Goal: Task Accomplishment & Management: Use online tool/utility

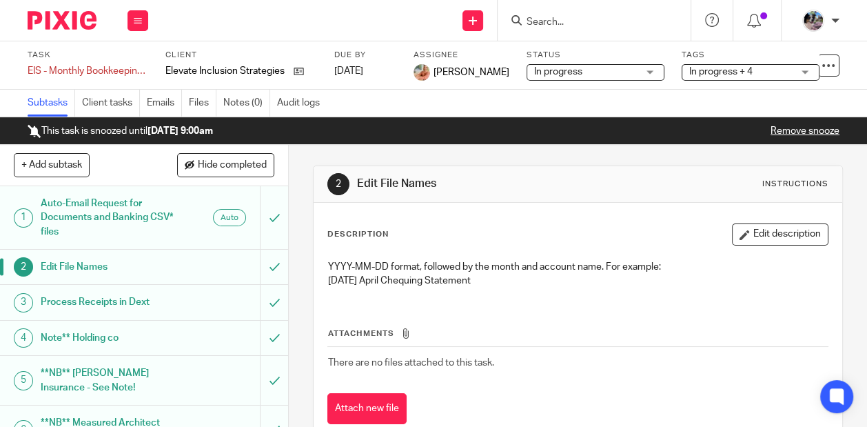
click at [626, 13] on form at bounding box center [598, 20] width 147 height 17
click at [574, 30] on div at bounding box center [594, 20] width 193 height 41
click at [556, 21] on input "Search" at bounding box center [587, 23] width 124 height 12
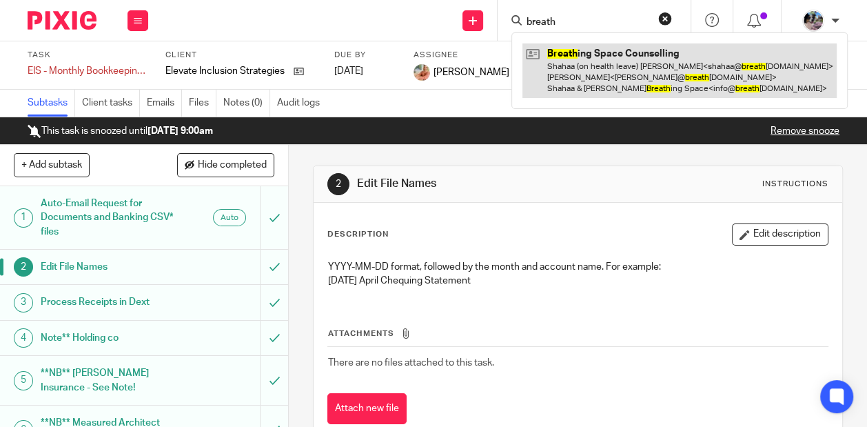
type input "breath"
click at [572, 81] on link at bounding box center [680, 70] width 314 height 54
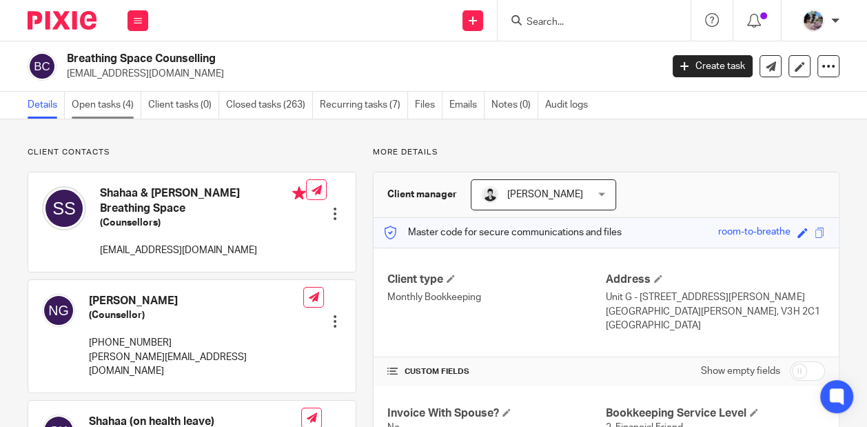
click at [94, 107] on link "Open tasks (4)" at bounding box center [107, 105] width 70 height 27
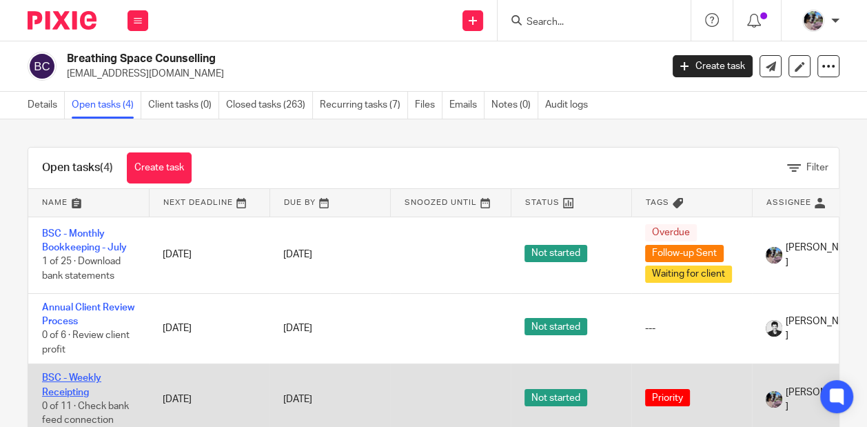
click at [77, 388] on link "BSC - Weekly Receipting" at bounding box center [71, 384] width 59 height 23
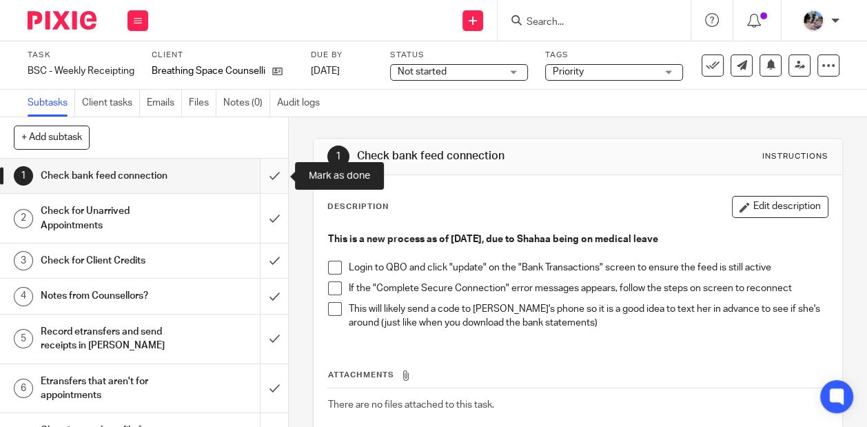
click at [271, 173] on input "submit" at bounding box center [144, 176] width 288 height 34
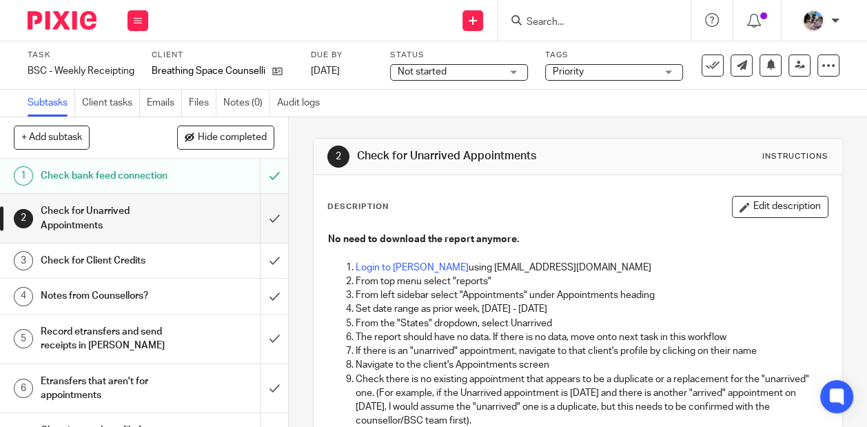
click at [384, 275] on p "From top menu select "reports"" at bounding box center [592, 281] width 472 height 14
click at [383, 268] on link "Login to Jane" at bounding box center [412, 268] width 113 height 10
click at [276, 216] on input "submit" at bounding box center [144, 218] width 288 height 49
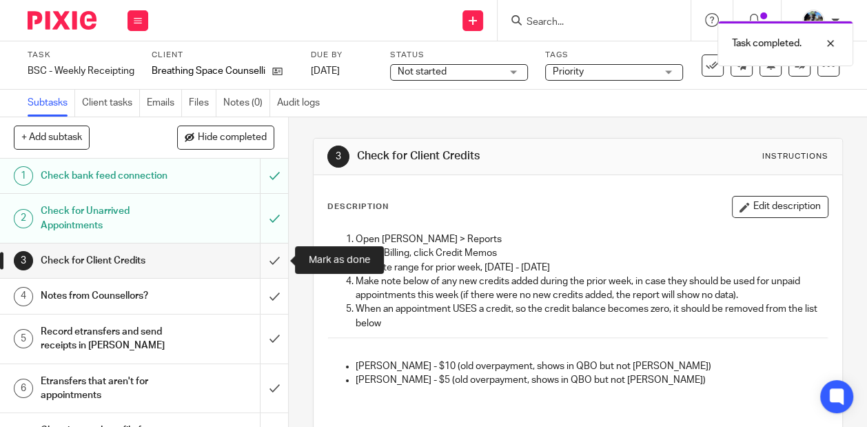
click at [270, 259] on input "submit" at bounding box center [144, 260] width 288 height 34
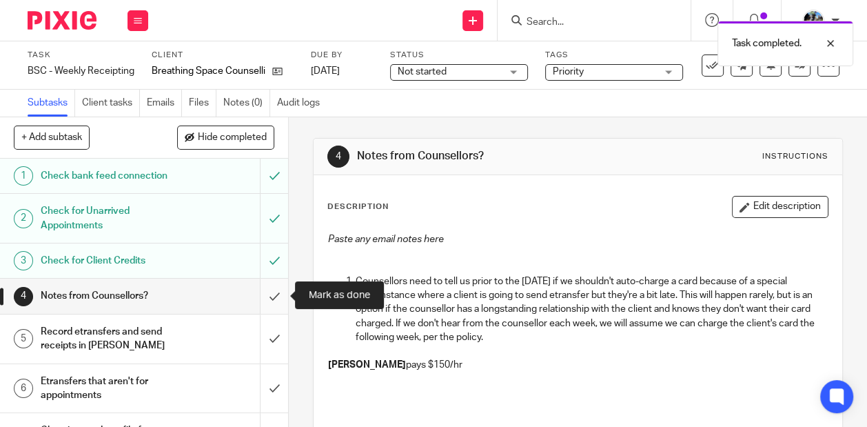
click at [270, 293] on input "submit" at bounding box center [144, 296] width 288 height 34
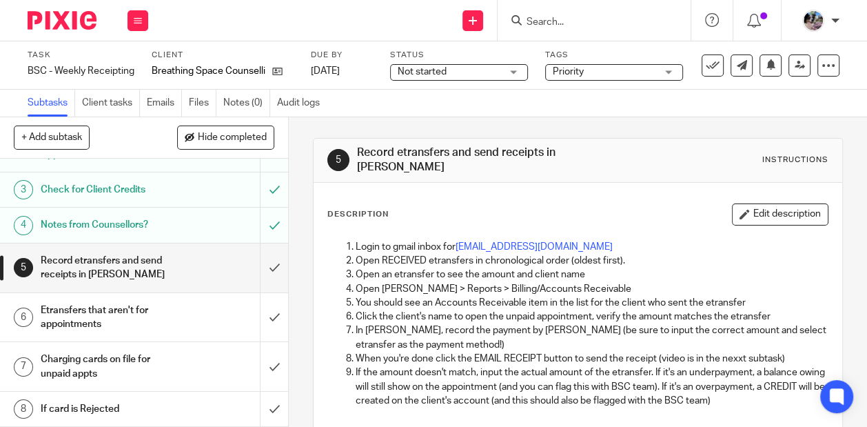
scroll to position [90, 0]
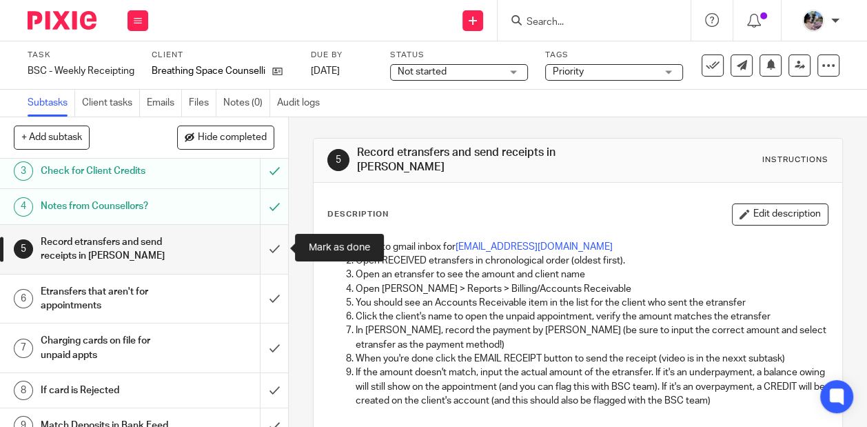
click at [268, 248] on input "submit" at bounding box center [144, 249] width 288 height 49
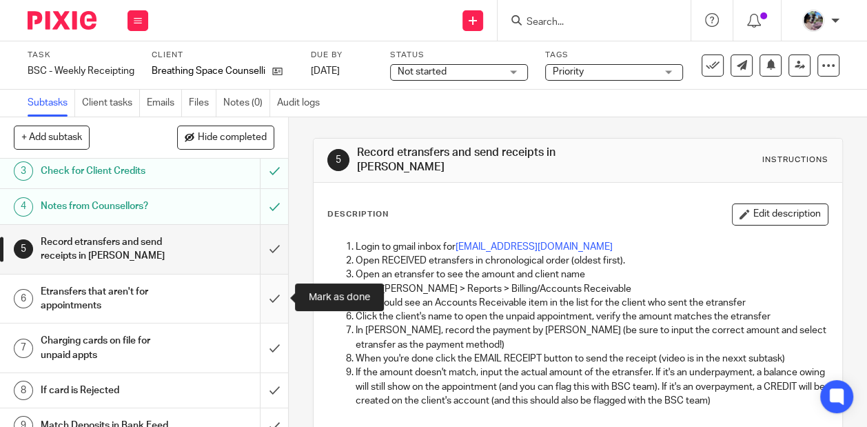
click at [272, 293] on input "submit" at bounding box center [144, 298] width 288 height 49
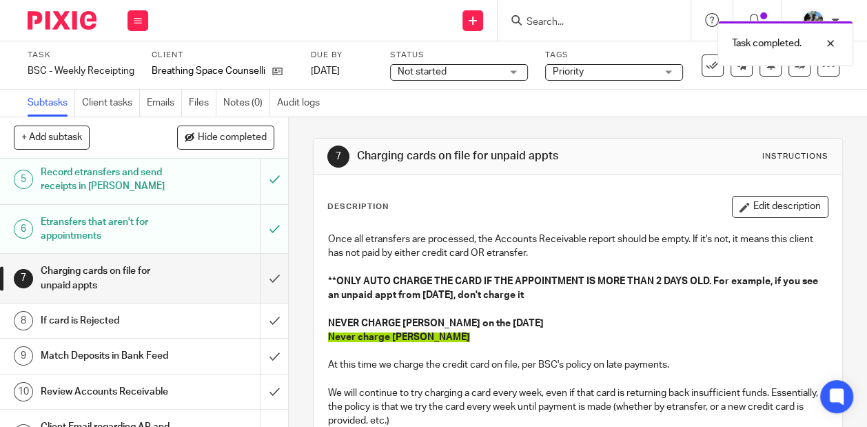
scroll to position [173, 0]
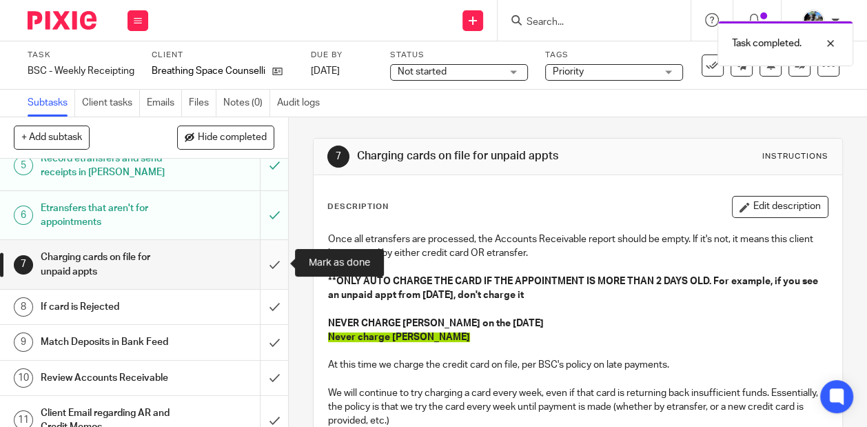
click at [268, 261] on input "submit" at bounding box center [144, 264] width 288 height 49
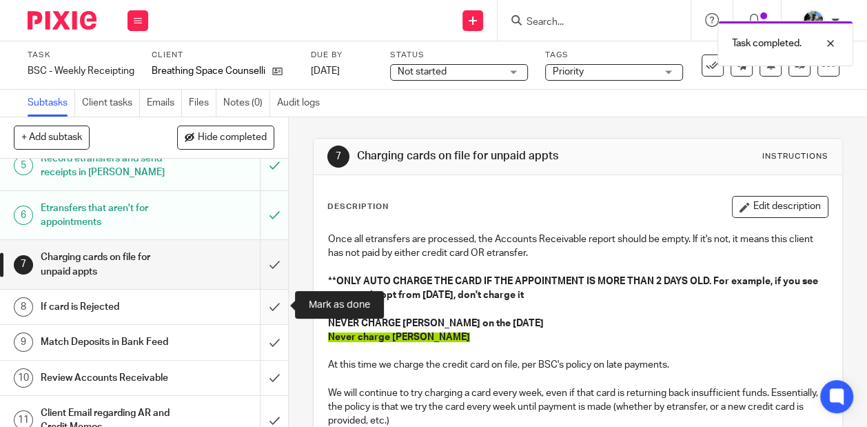
click at [273, 301] on input "submit" at bounding box center [144, 307] width 288 height 34
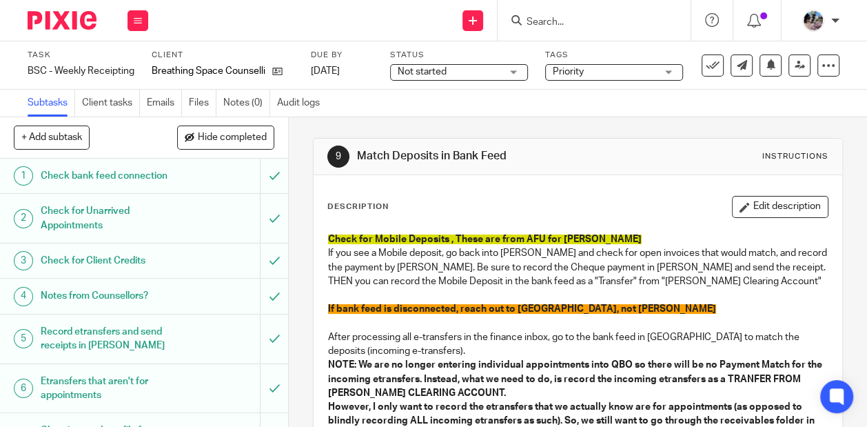
scroll to position [188, 0]
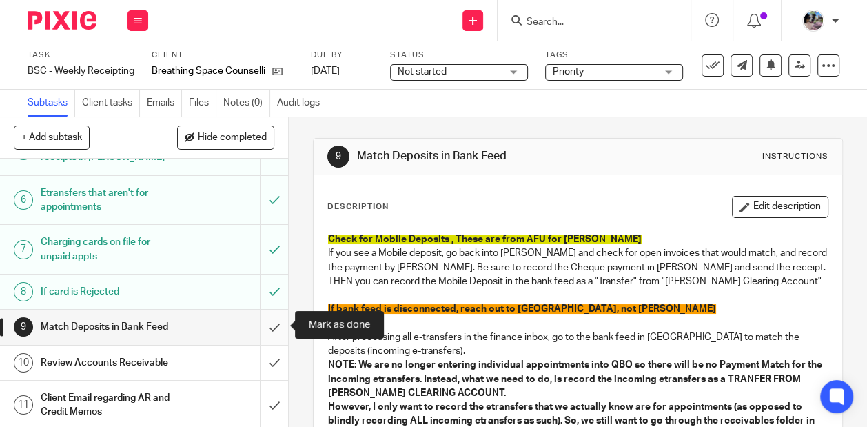
click at [273, 325] on input "submit" at bounding box center [144, 327] width 288 height 34
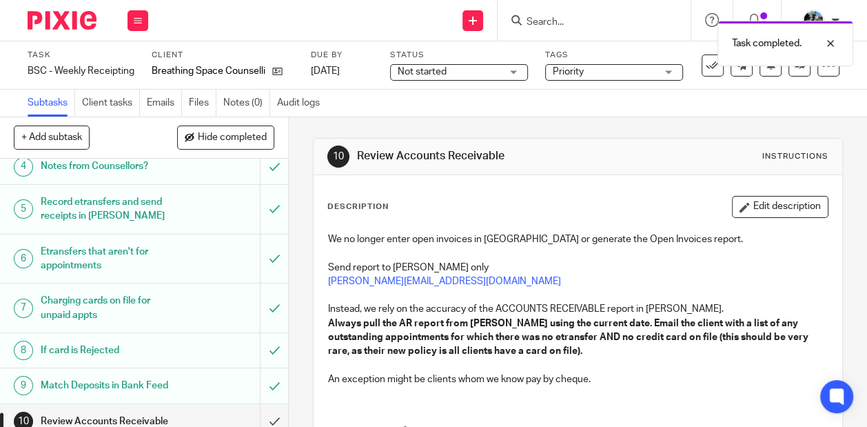
scroll to position [188, 0]
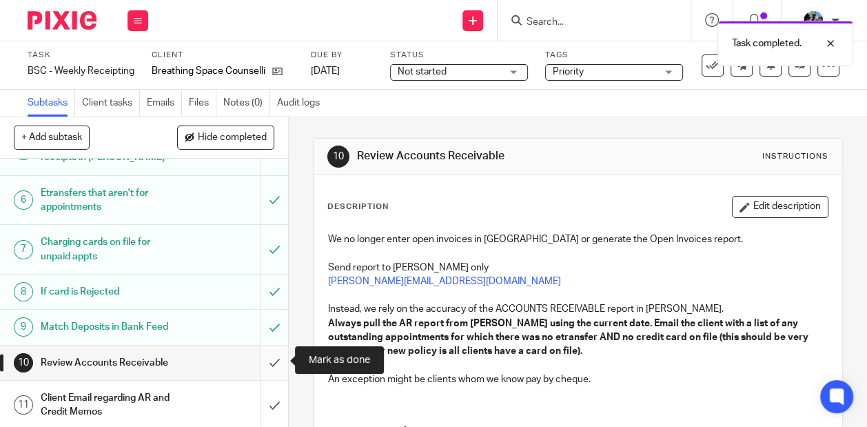
click at [271, 361] on input "submit" at bounding box center [144, 362] width 288 height 34
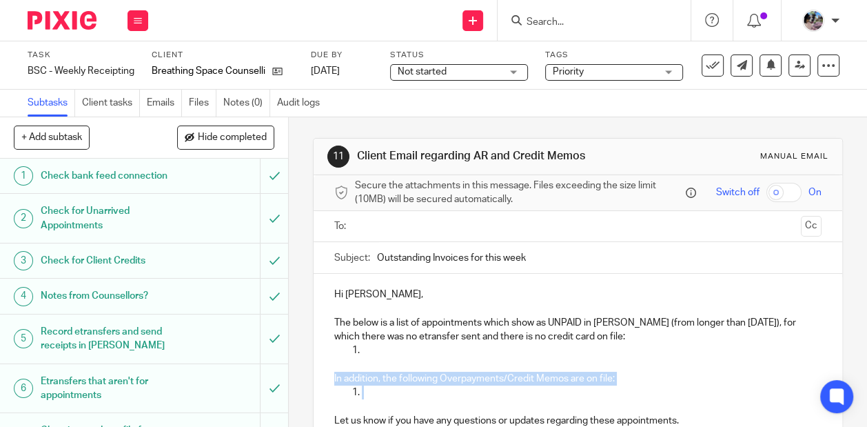
drag, startPoint x: 392, startPoint y: 391, endPoint x: 317, endPoint y: 374, distance: 77.1
click at [317, 374] on div "Hi Nasreen, The below is a list of appointments which show as UNPAID in Jane (f…" at bounding box center [578, 384] width 529 height 220
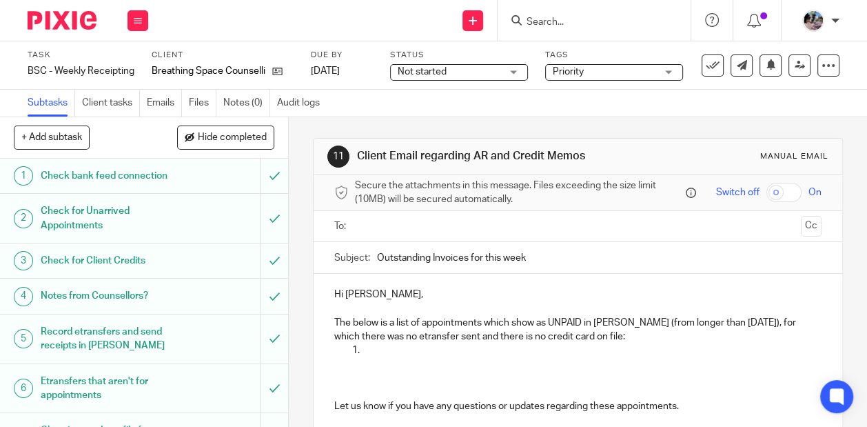
click at [395, 349] on p at bounding box center [592, 350] width 460 height 14
click at [369, 232] on input "text" at bounding box center [577, 227] width 435 height 16
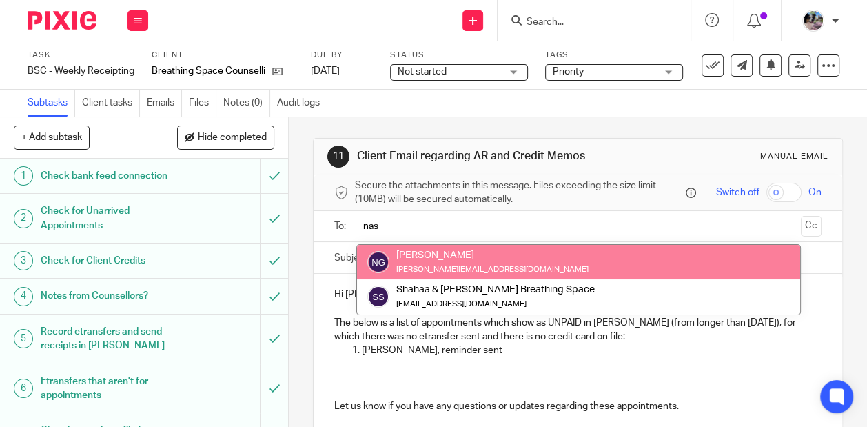
type input "nas"
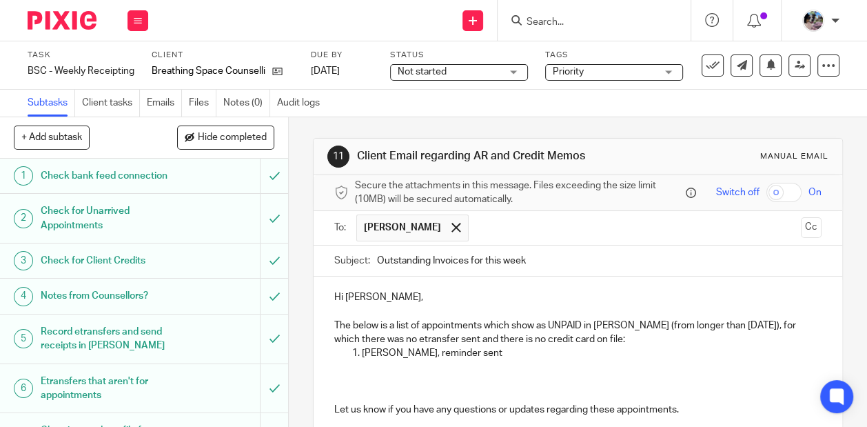
scroll to position [174, 0]
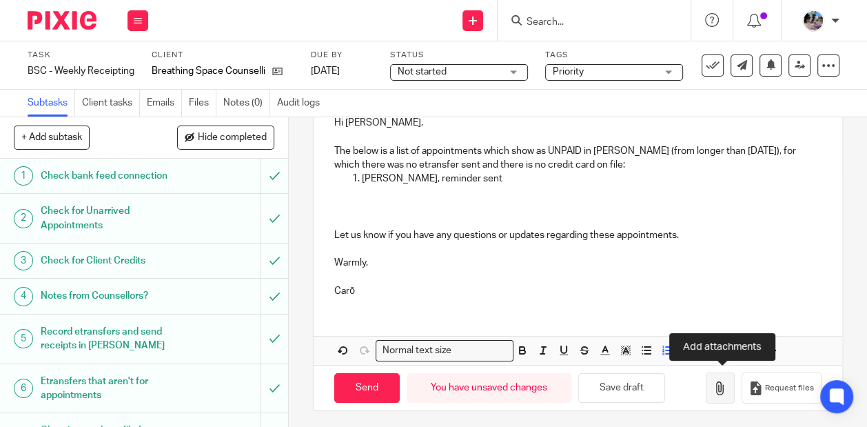
click at [723, 381] on icon "button" at bounding box center [721, 388] width 14 height 14
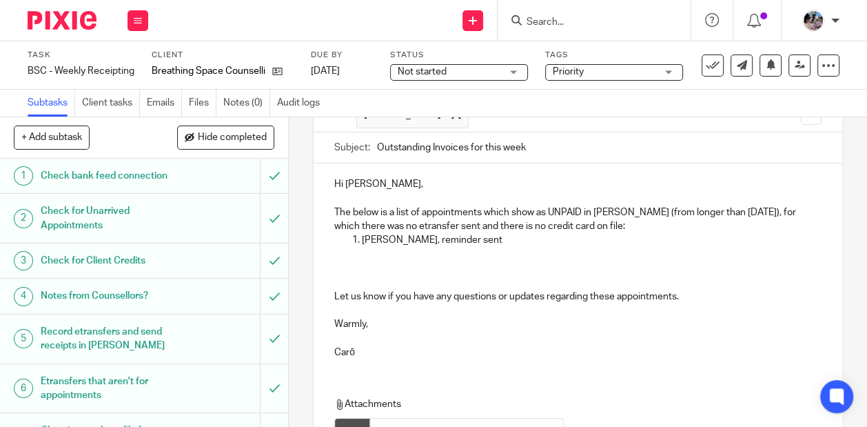
scroll to position [252, 0]
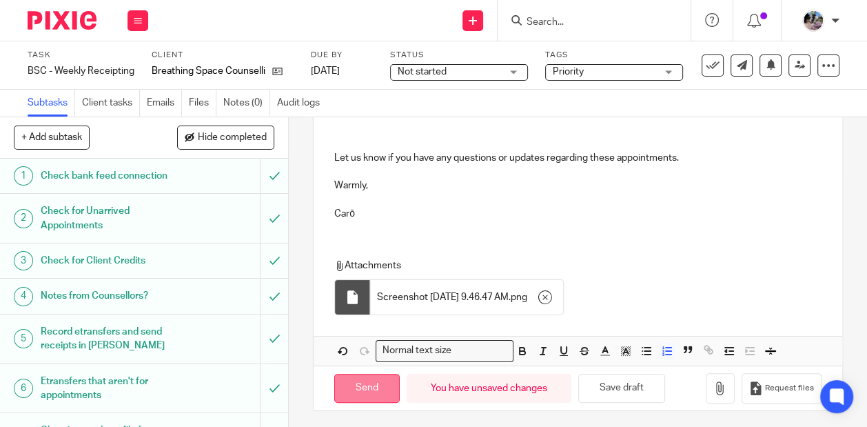
click at [362, 391] on input "Send" at bounding box center [367, 389] width 66 height 30
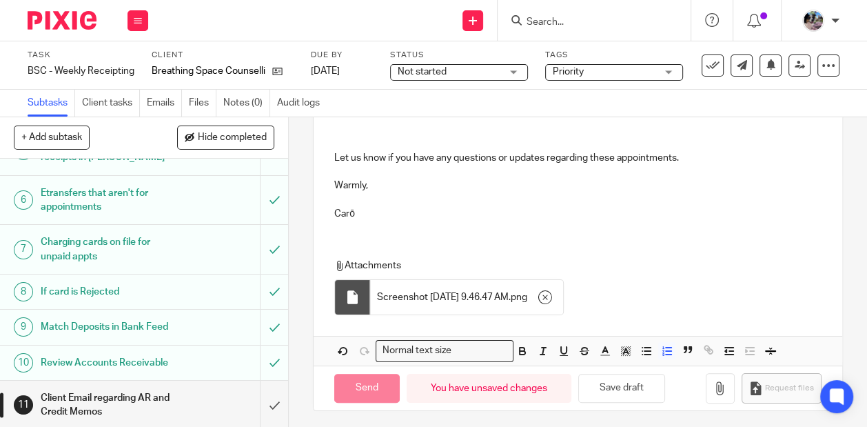
type input "Sent"
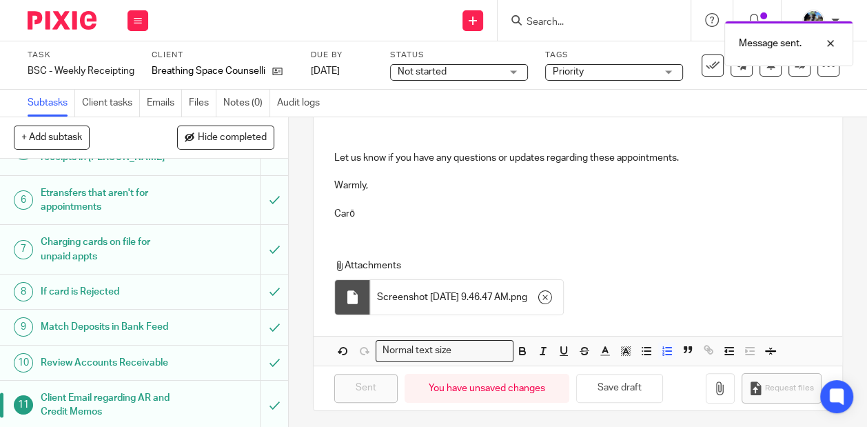
click at [707, 64] on div "Message sent." at bounding box center [644, 40] width 420 height 52
click at [836, 41] on div at bounding box center [820, 43] width 37 height 17
click at [712, 65] on icon at bounding box center [713, 66] width 14 height 14
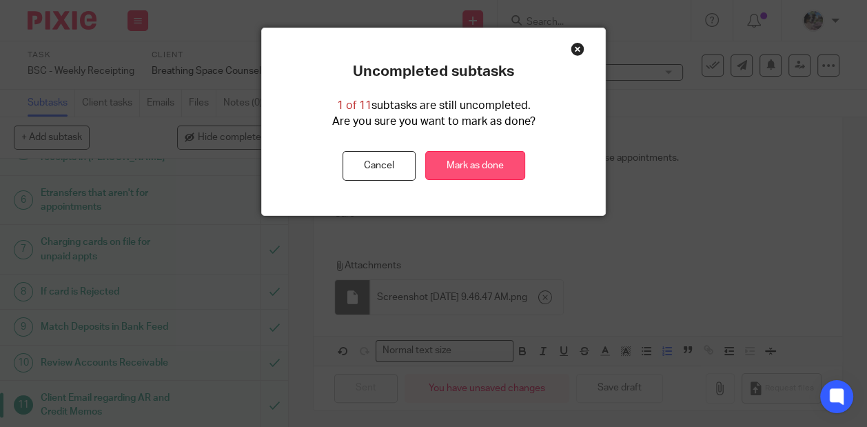
click at [464, 175] on link "Mark as done" at bounding box center [475, 166] width 100 height 30
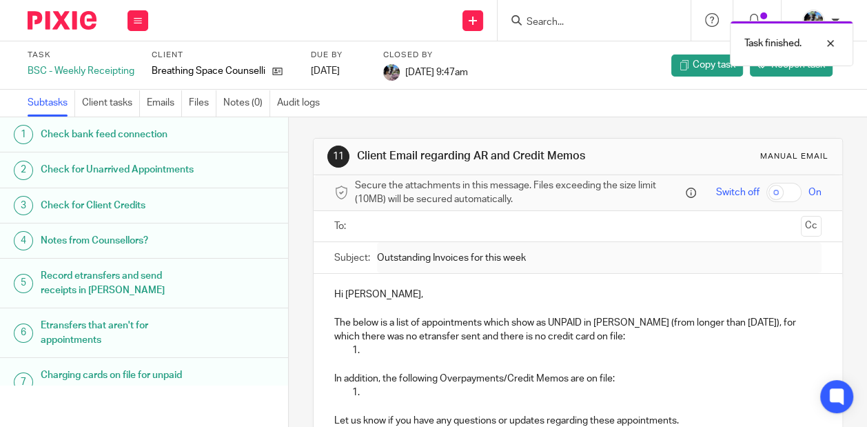
click at [587, 20] on div "Task finished." at bounding box center [644, 40] width 420 height 52
click at [545, 22] on div "Task finished." at bounding box center [644, 40] width 420 height 52
click at [553, 23] on input "Search" at bounding box center [587, 23] width 124 height 12
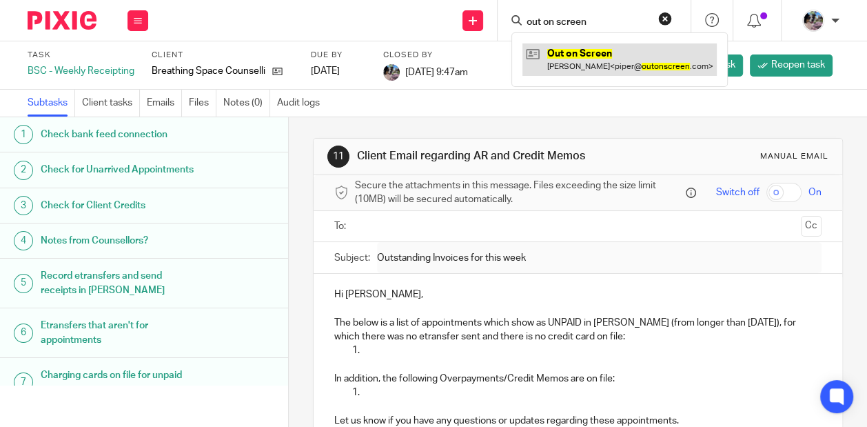
type input "out on screen"
click at [586, 65] on link at bounding box center [620, 59] width 194 height 32
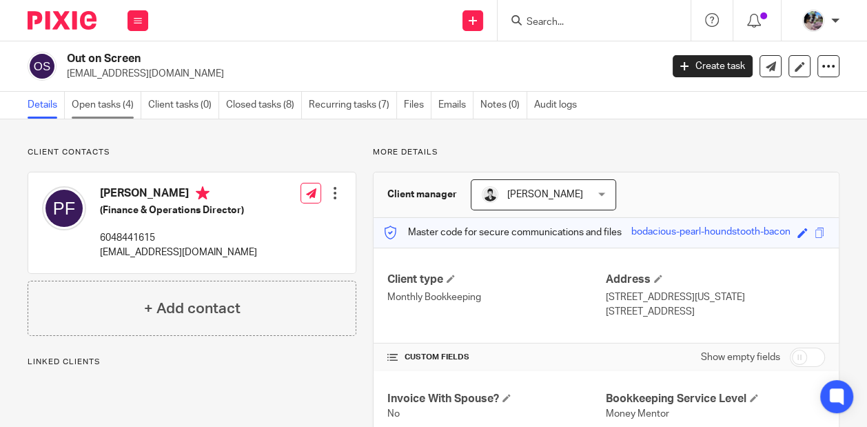
click at [97, 97] on link "Open tasks (4)" at bounding box center [107, 105] width 70 height 27
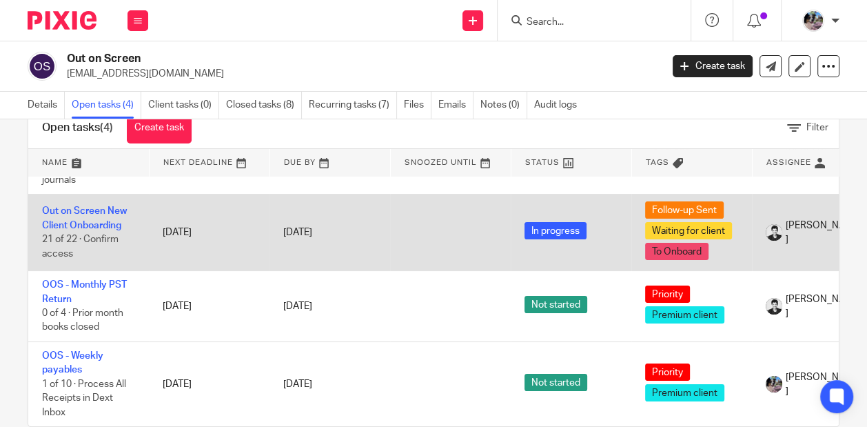
scroll to position [67, 0]
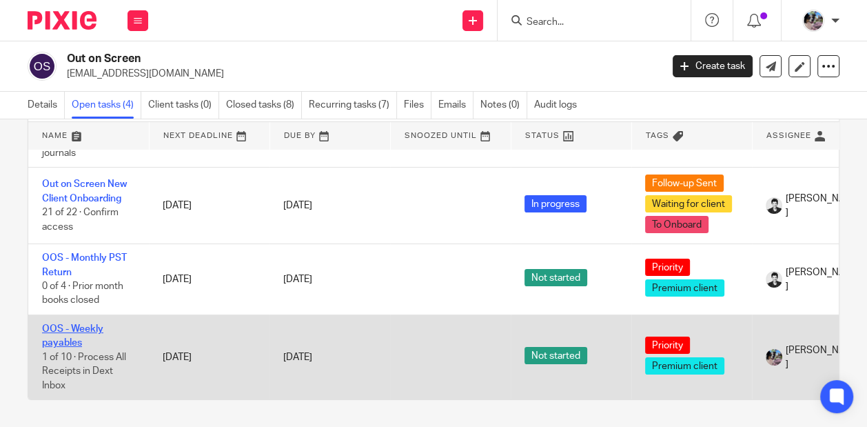
click at [61, 335] on link "OOS - Weekly payables" at bounding box center [72, 335] width 61 height 23
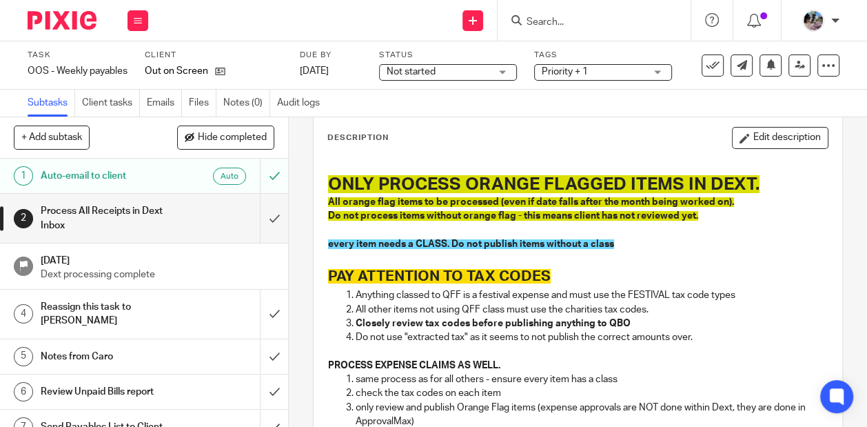
scroll to position [71, 0]
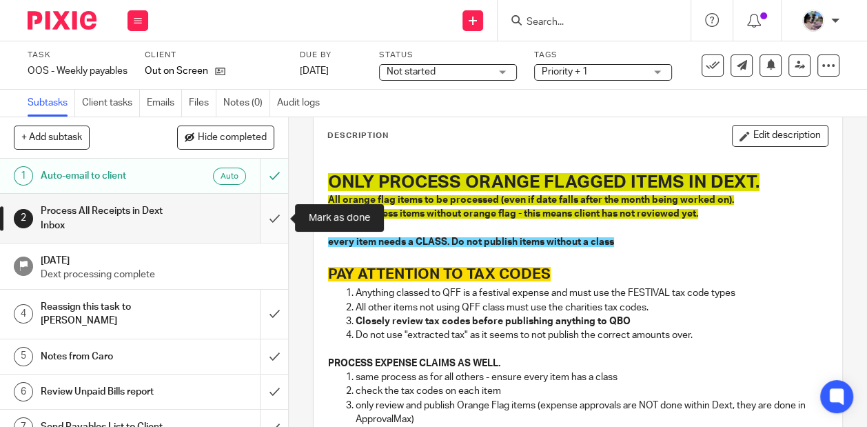
click at [274, 217] on input "submit" at bounding box center [144, 218] width 288 height 49
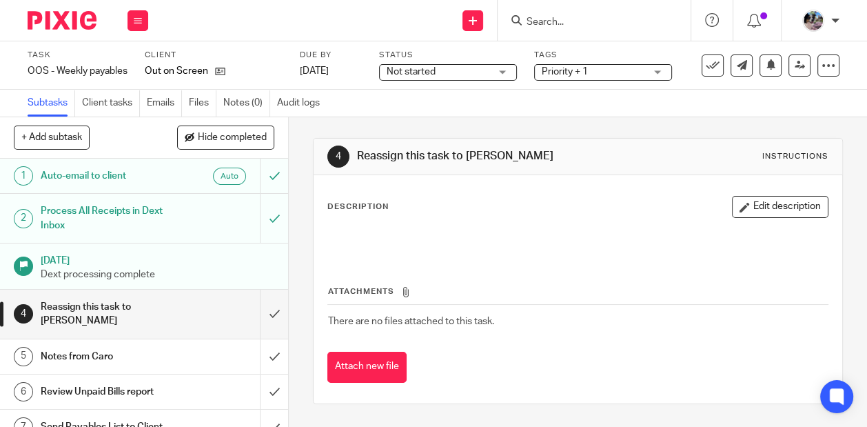
click at [179, 214] on div "Process All Receipts in Dext Inbox" at bounding box center [144, 218] width 206 height 35
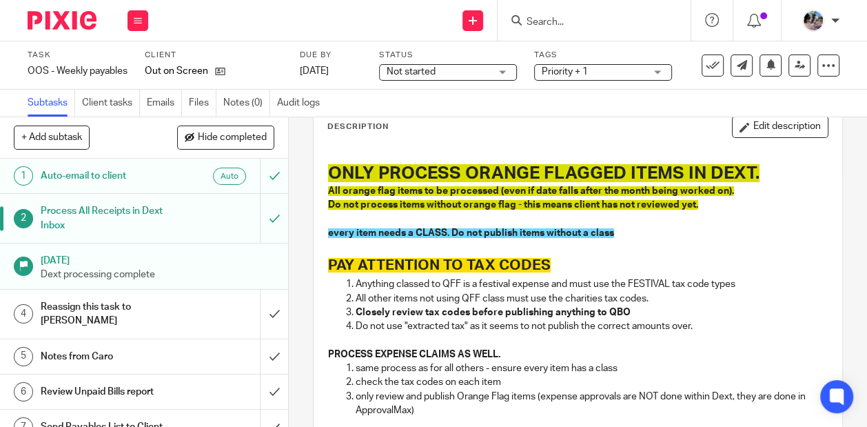
scroll to position [88, 0]
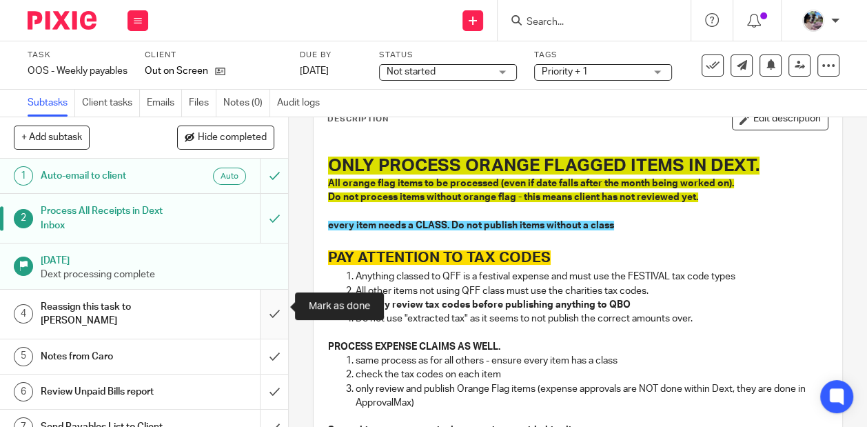
click at [270, 305] on input "submit" at bounding box center [144, 314] width 288 height 49
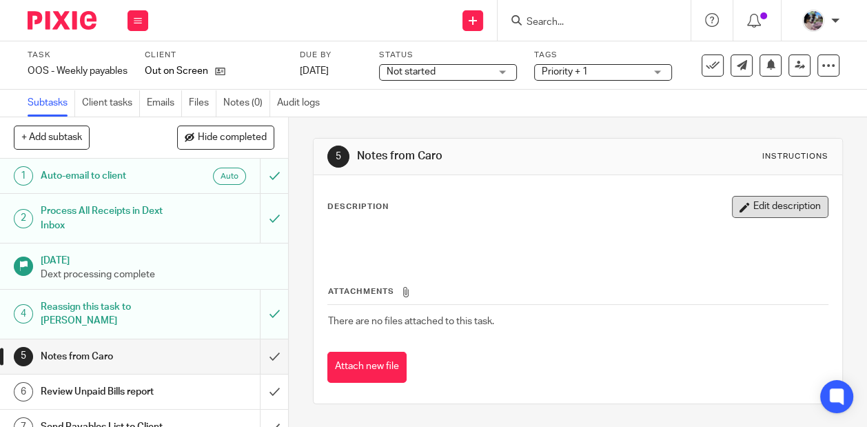
click at [784, 214] on button "Edit description" at bounding box center [780, 207] width 97 height 22
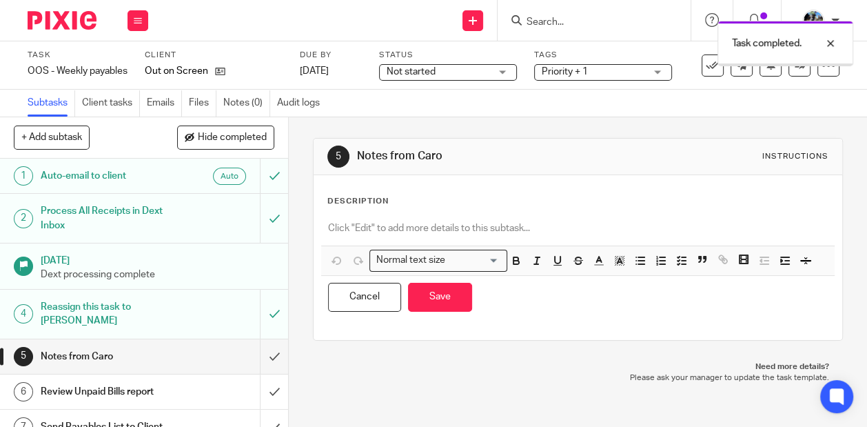
click at [592, 219] on div at bounding box center [578, 229] width 514 height 31
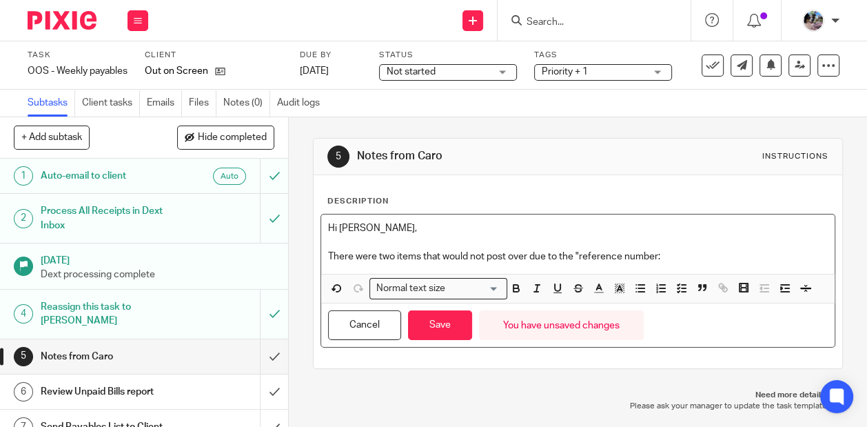
click at [580, 254] on p "There were two items that would not post over due to the "reference number:" at bounding box center [578, 257] width 500 height 14
click at [714, 256] on p "There were two items that would not post over due to the "document reference nu…" at bounding box center [578, 257] width 500 height 14
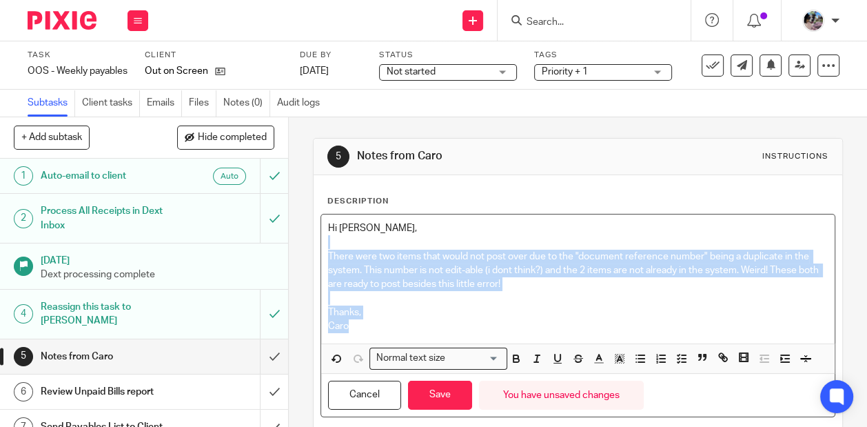
drag, startPoint x: 367, startPoint y: 326, endPoint x: 326, endPoint y: 243, distance: 92.2
click at [326, 243] on div "Hi Gillian, There were two items that would not post over due to the "document …" at bounding box center [578, 278] width 514 height 129
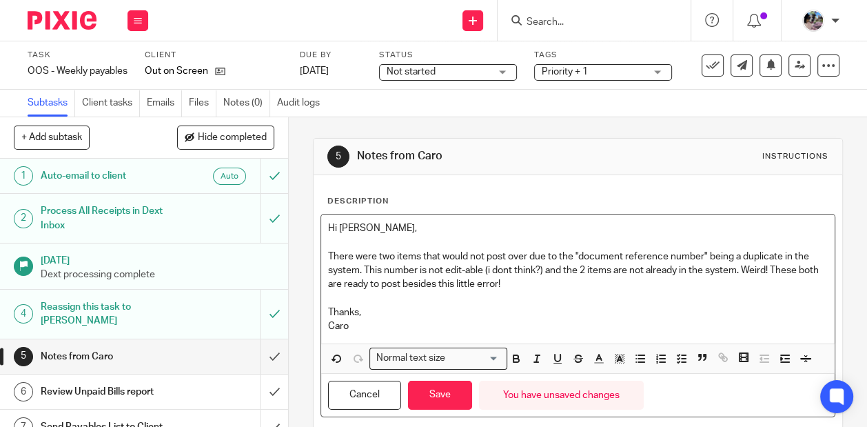
click at [365, 319] on p "Caro" at bounding box center [578, 326] width 500 height 14
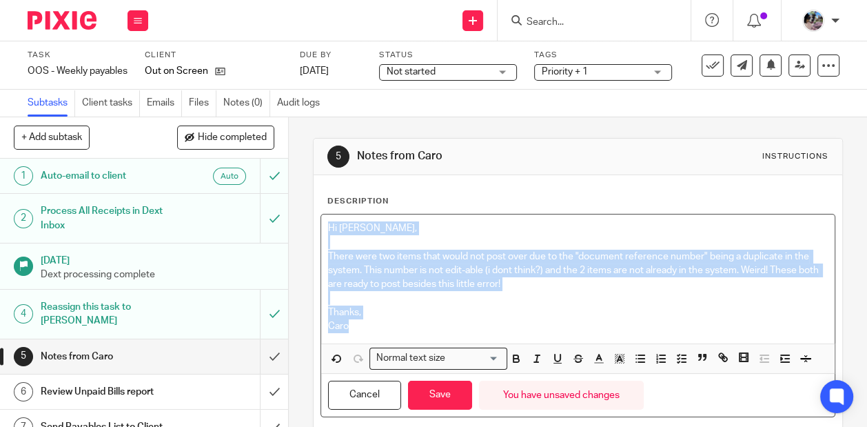
drag, startPoint x: 360, startPoint y: 323, endPoint x: 317, endPoint y: 212, distance: 119.6
click at [317, 212] on div "Description Hi Gillian, There were two items that would not post over due to th…" at bounding box center [578, 306] width 529 height 263
click at [620, 360] on line "button" at bounding box center [619, 360] width 3 height 0
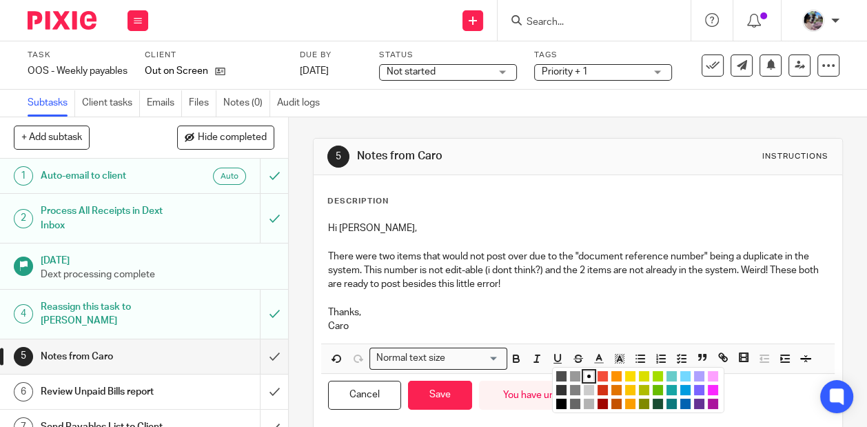
click at [683, 374] on li "color:#73D8FF" at bounding box center [686, 376] width 10 height 10
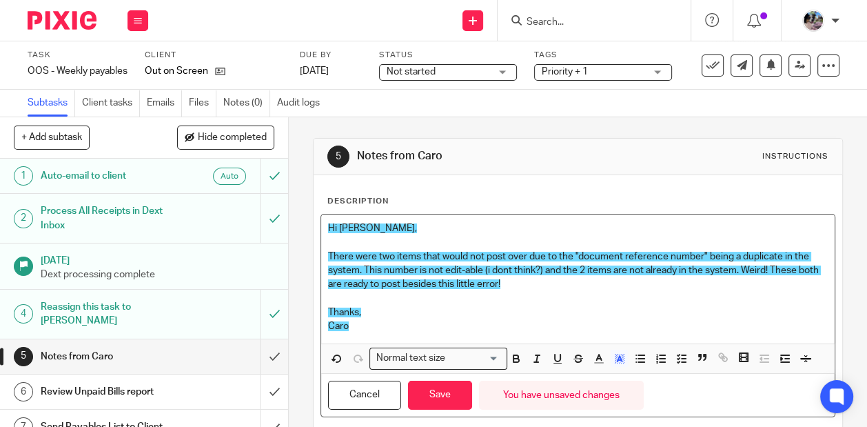
click at [440, 311] on p "Thanks," at bounding box center [578, 312] width 500 height 14
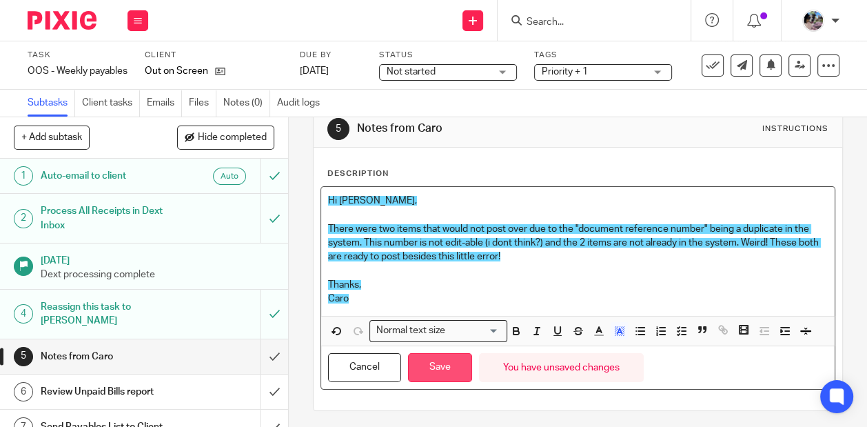
click at [443, 361] on button "Save" at bounding box center [440, 368] width 64 height 30
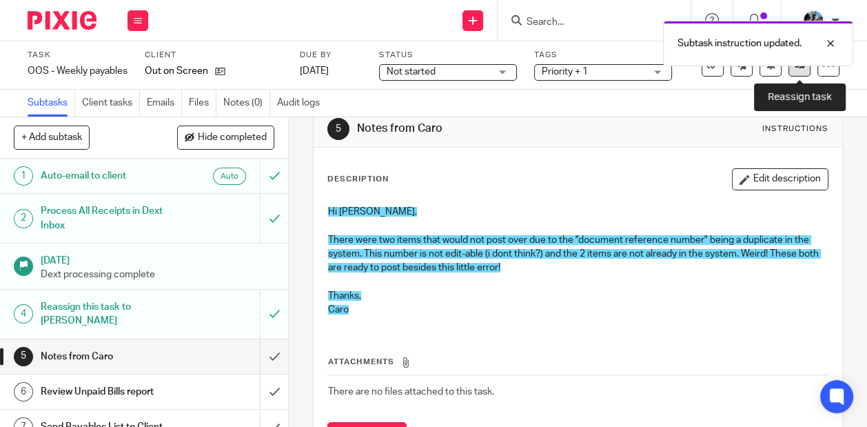
click at [803, 70] on link at bounding box center [800, 65] width 22 height 22
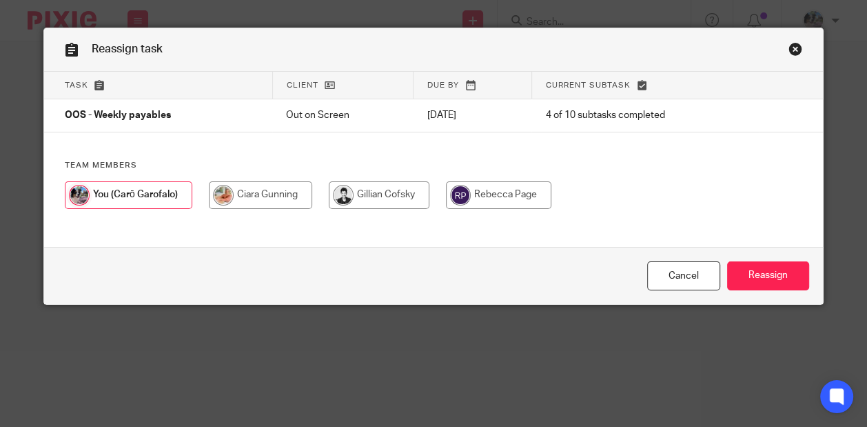
click at [372, 197] on input "radio" at bounding box center [379, 195] width 101 height 28
radio input "true"
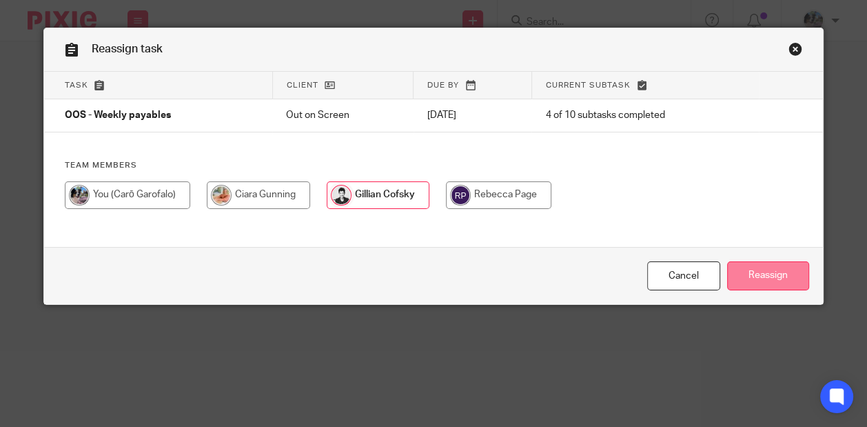
click at [769, 277] on input "Reassign" at bounding box center [768, 276] width 82 height 30
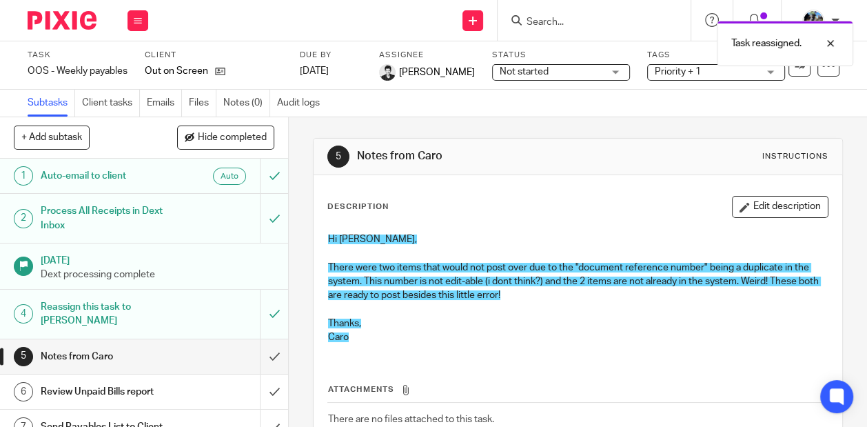
click at [572, 23] on div "Task reassigned." at bounding box center [644, 40] width 420 height 52
click at [540, 26] on div "Task reassigned." at bounding box center [644, 40] width 420 height 52
click at [826, 43] on div at bounding box center [820, 43] width 37 height 17
click at [542, 22] on input "Search" at bounding box center [587, 23] width 124 height 12
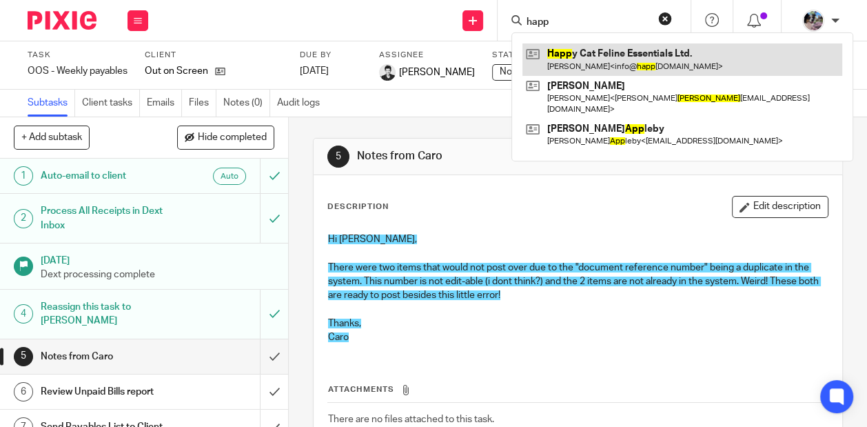
type input "happ"
click at [577, 54] on link at bounding box center [683, 59] width 320 height 32
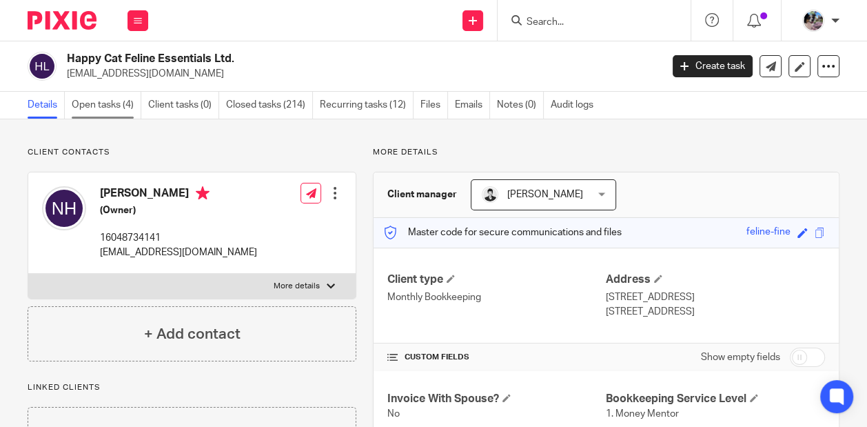
click at [94, 108] on link "Open tasks (4)" at bounding box center [107, 105] width 70 height 27
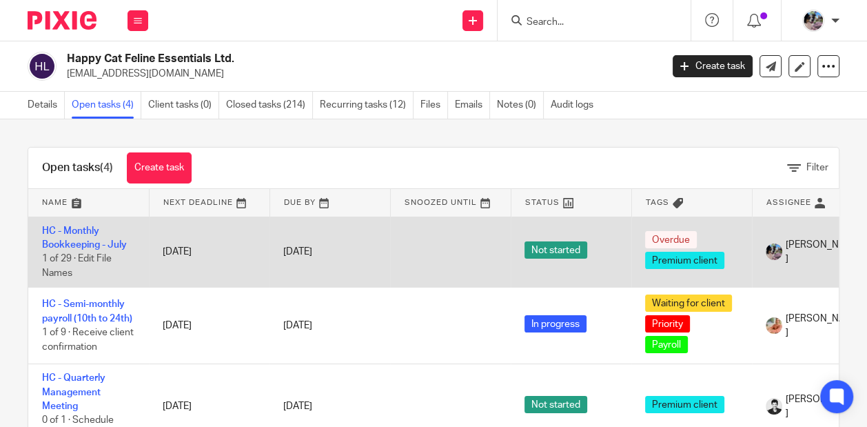
click at [82, 237] on td "HC - Monthly Bookkeeping - [DATE] of 29 · Edit File Names" at bounding box center [88, 252] width 121 height 71
click at [79, 228] on link "HC - Monthly Bookkeeping - July" at bounding box center [84, 237] width 85 height 23
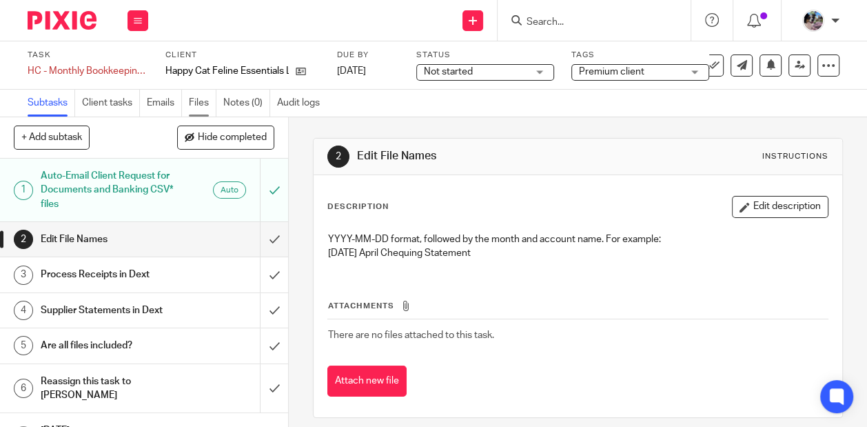
click at [197, 103] on link "Files" at bounding box center [203, 103] width 28 height 27
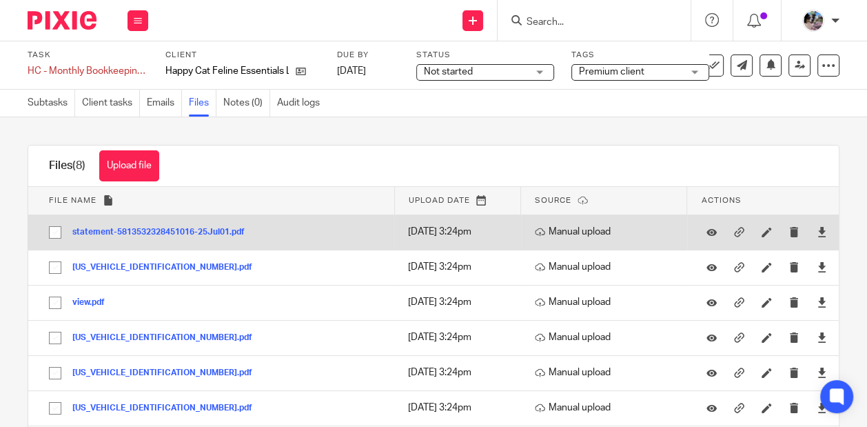
click at [219, 228] on button "statement-5813532328451016-25Jul01.pdf" at bounding box center [163, 233] width 183 height 10
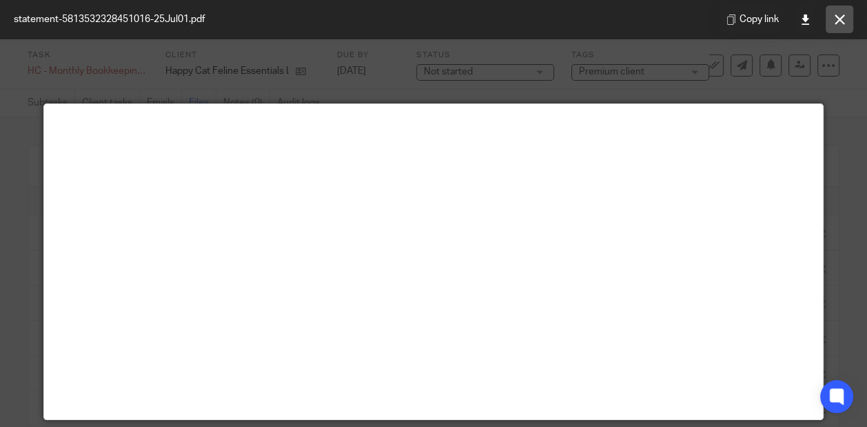
click at [845, 18] on button at bounding box center [840, 20] width 28 height 28
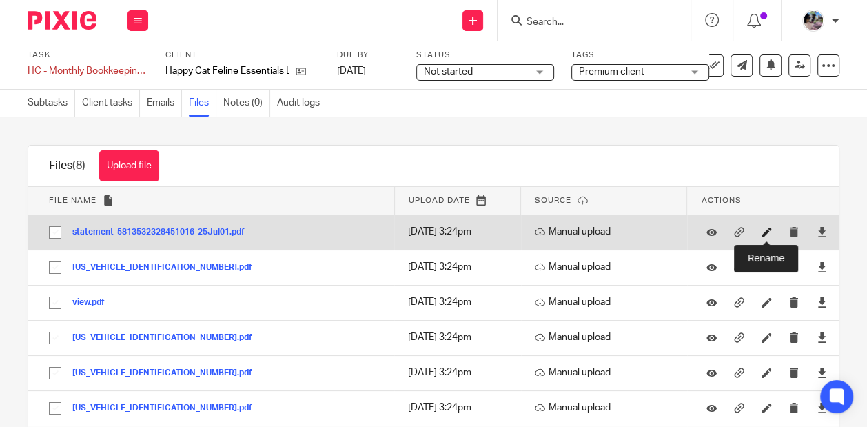
click at [764, 230] on icon at bounding box center [767, 232] width 10 height 10
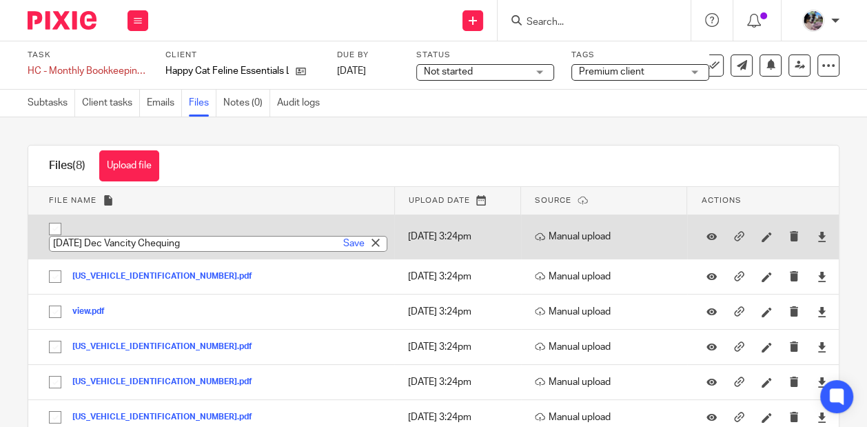
click at [103, 239] on input "2023-12-31 Dec Vancity Chequing" at bounding box center [218, 244] width 339 height 16
click at [145, 240] on input "2025-07-31 Dec Vancity Chequing" at bounding box center [218, 244] width 339 height 16
type input "2025-07-31 July Vancity Chequing"
click at [344, 241] on link "Save" at bounding box center [353, 244] width 21 height 14
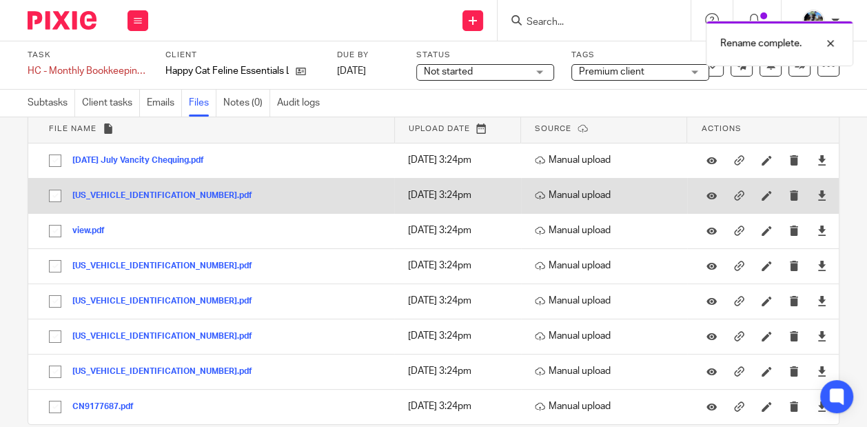
scroll to position [94, 0]
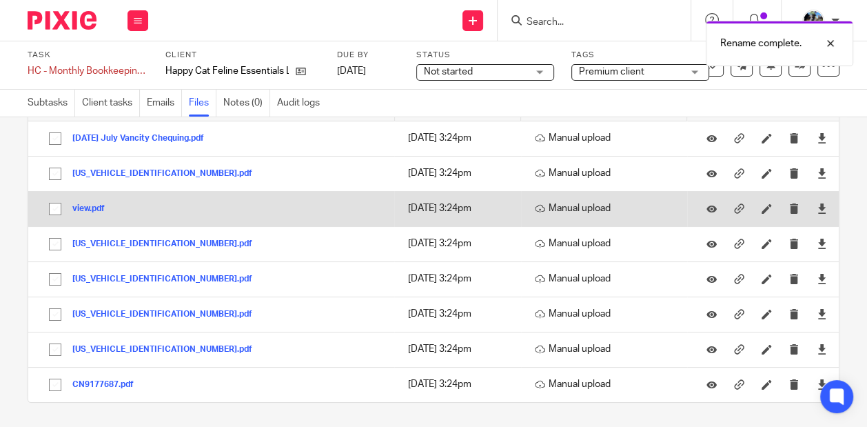
click at [90, 208] on button "view.pdf" at bounding box center [93, 209] width 43 height 10
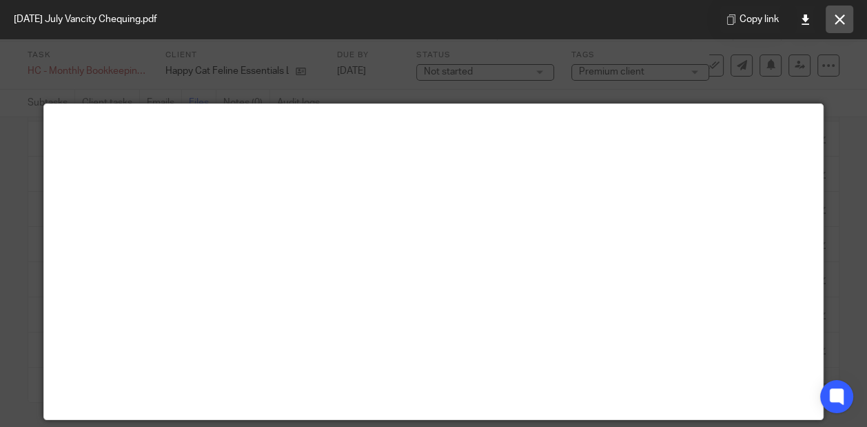
click at [837, 17] on icon at bounding box center [840, 19] width 10 height 10
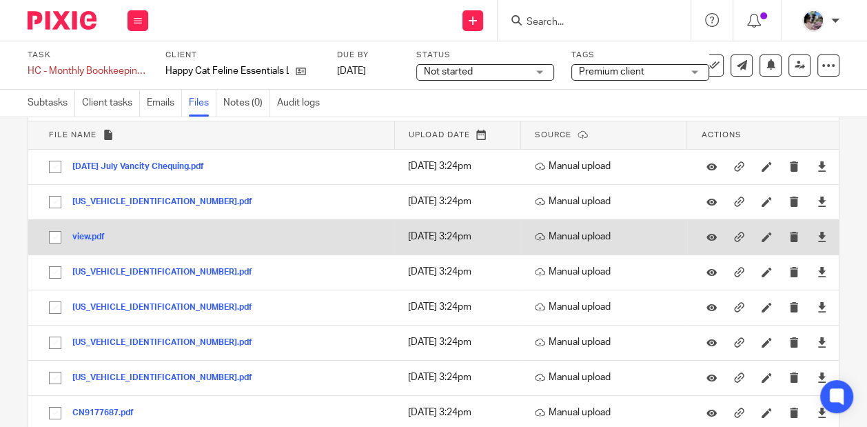
scroll to position [71, 0]
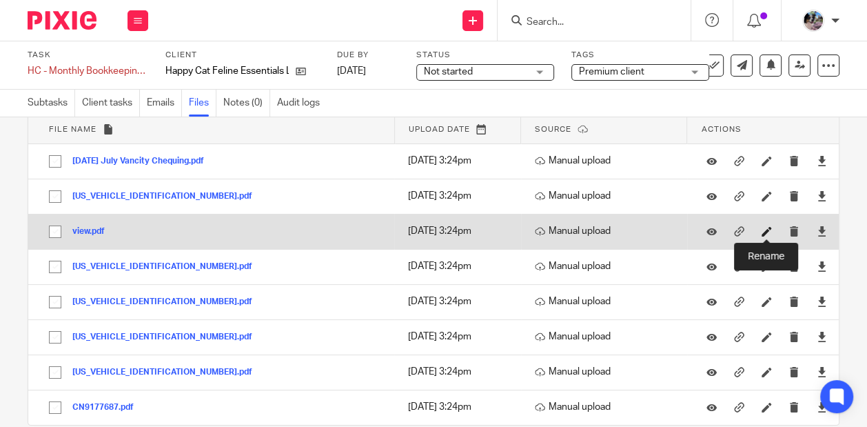
click at [762, 230] on icon at bounding box center [767, 231] width 10 height 10
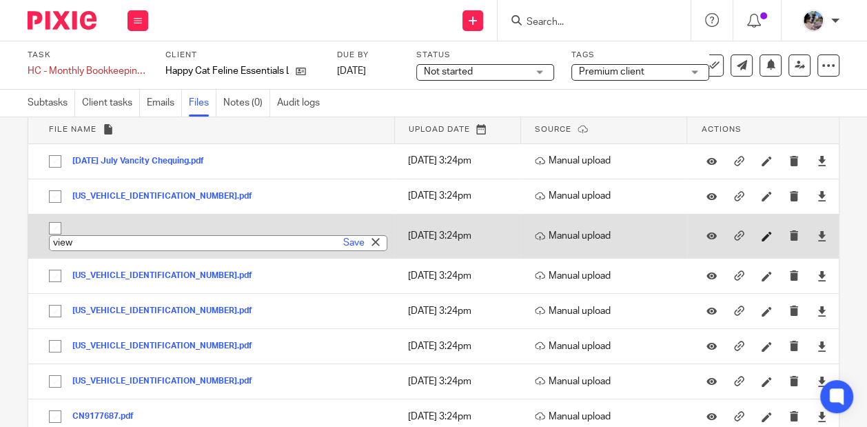
paste input "2023-12-26 Dec Business Visa *8652 *4961"
click at [105, 240] on input "2023-12-26 Dec Business Visa *8652 *4961" at bounding box center [218, 243] width 339 height 16
type input "2025-07-15 Dec Business Visa *8652 *4961"
click at [348, 246] on link "Save" at bounding box center [353, 243] width 21 height 14
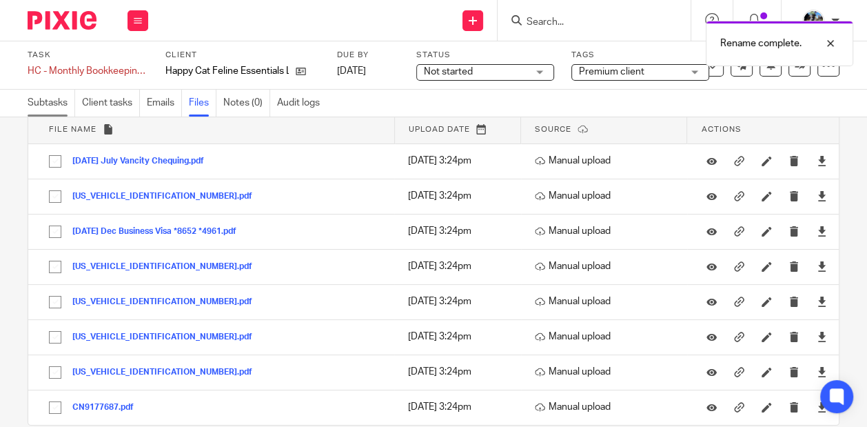
click at [48, 103] on link "Subtasks" at bounding box center [52, 103] width 48 height 27
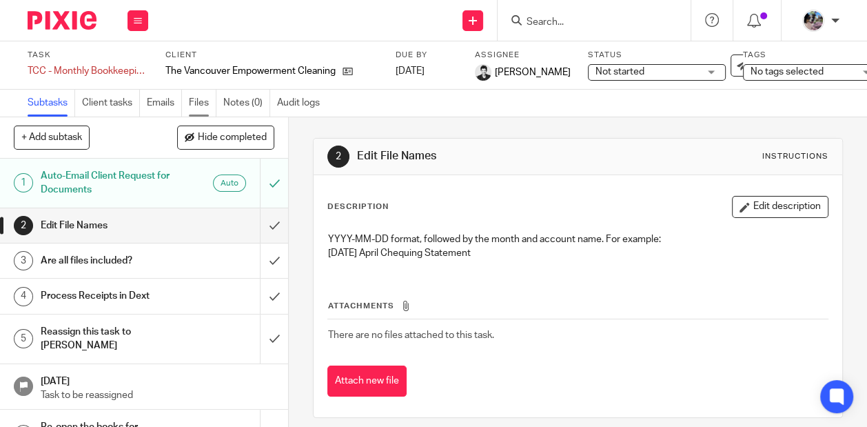
click at [201, 98] on link "Files" at bounding box center [203, 103] width 28 height 27
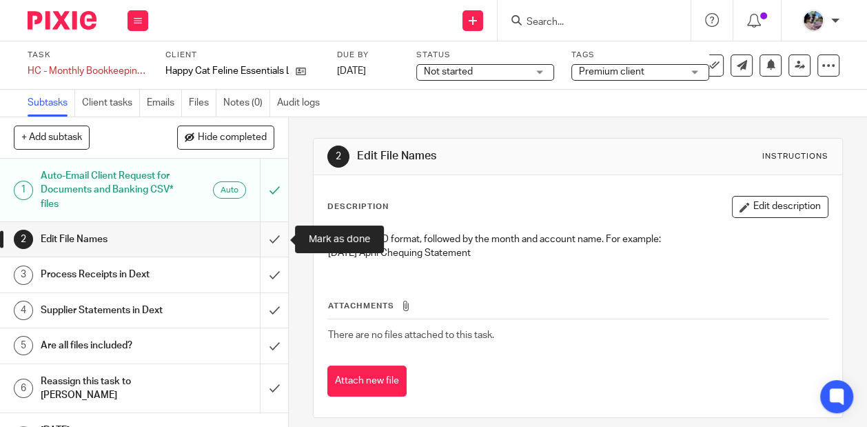
click at [273, 239] on input "submit" at bounding box center [144, 239] width 288 height 34
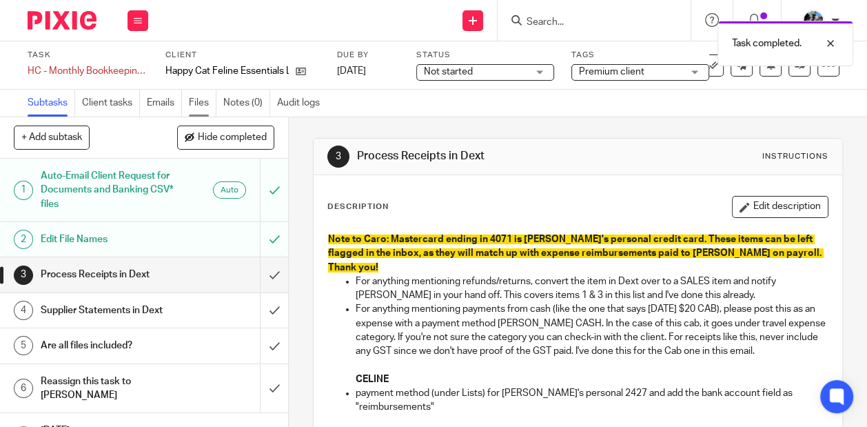
click at [201, 105] on link "Files" at bounding box center [203, 103] width 28 height 27
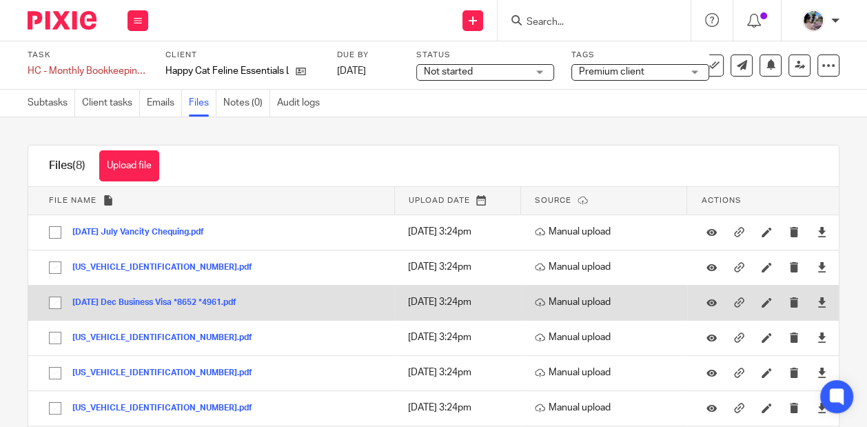
click at [176, 302] on button "[DATE] Dec Business Visa *8652 *4961.pdf" at bounding box center [159, 303] width 174 height 10
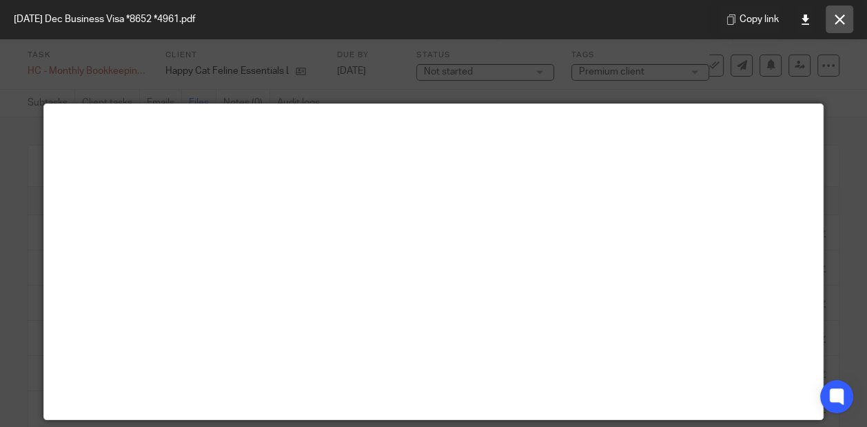
click at [840, 19] on icon at bounding box center [840, 19] width 10 height 10
